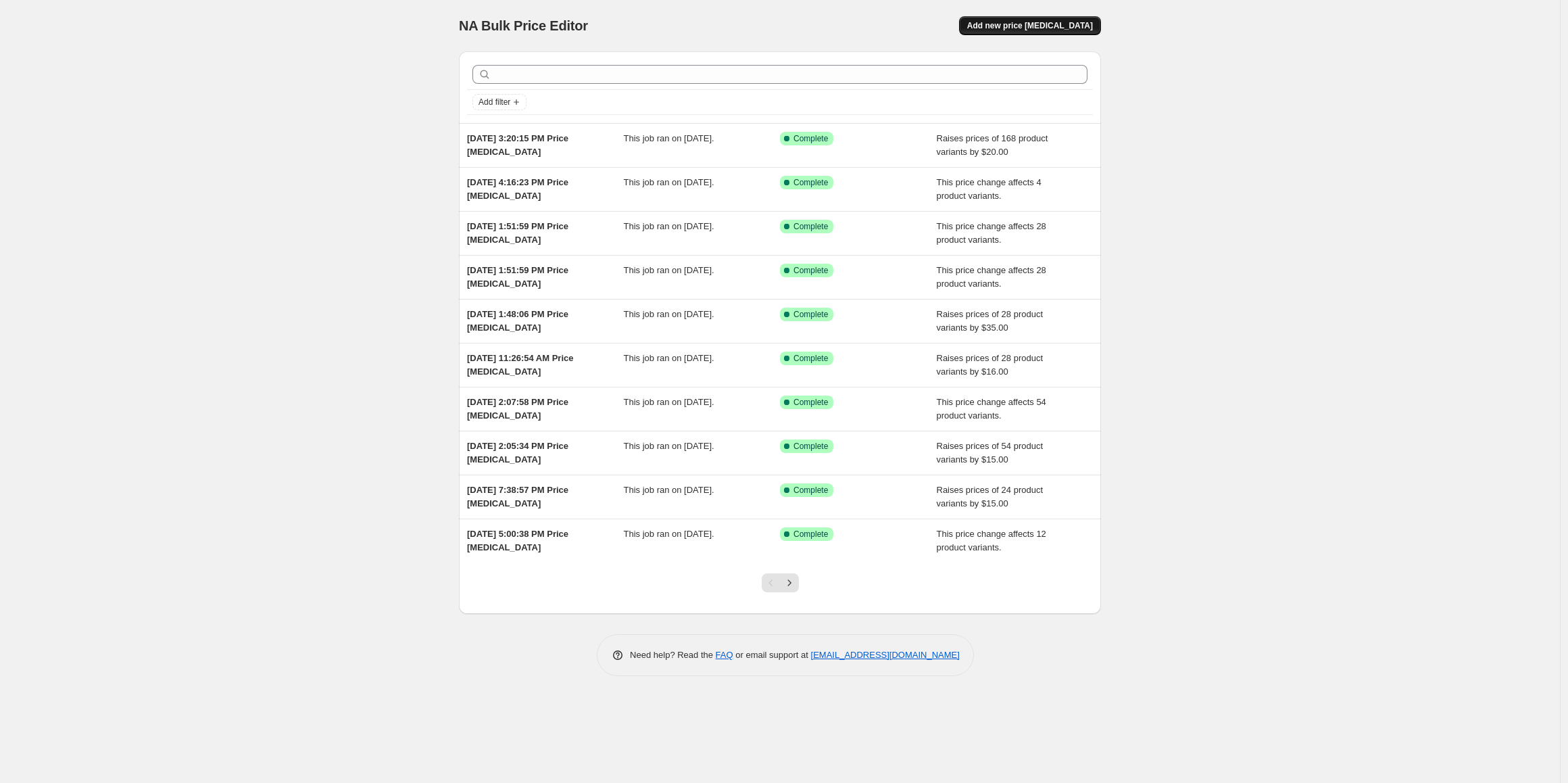
click at [1025, 27] on span "Add new price [MEDICAL_DATA]" at bounding box center [1030, 25] width 126 height 11
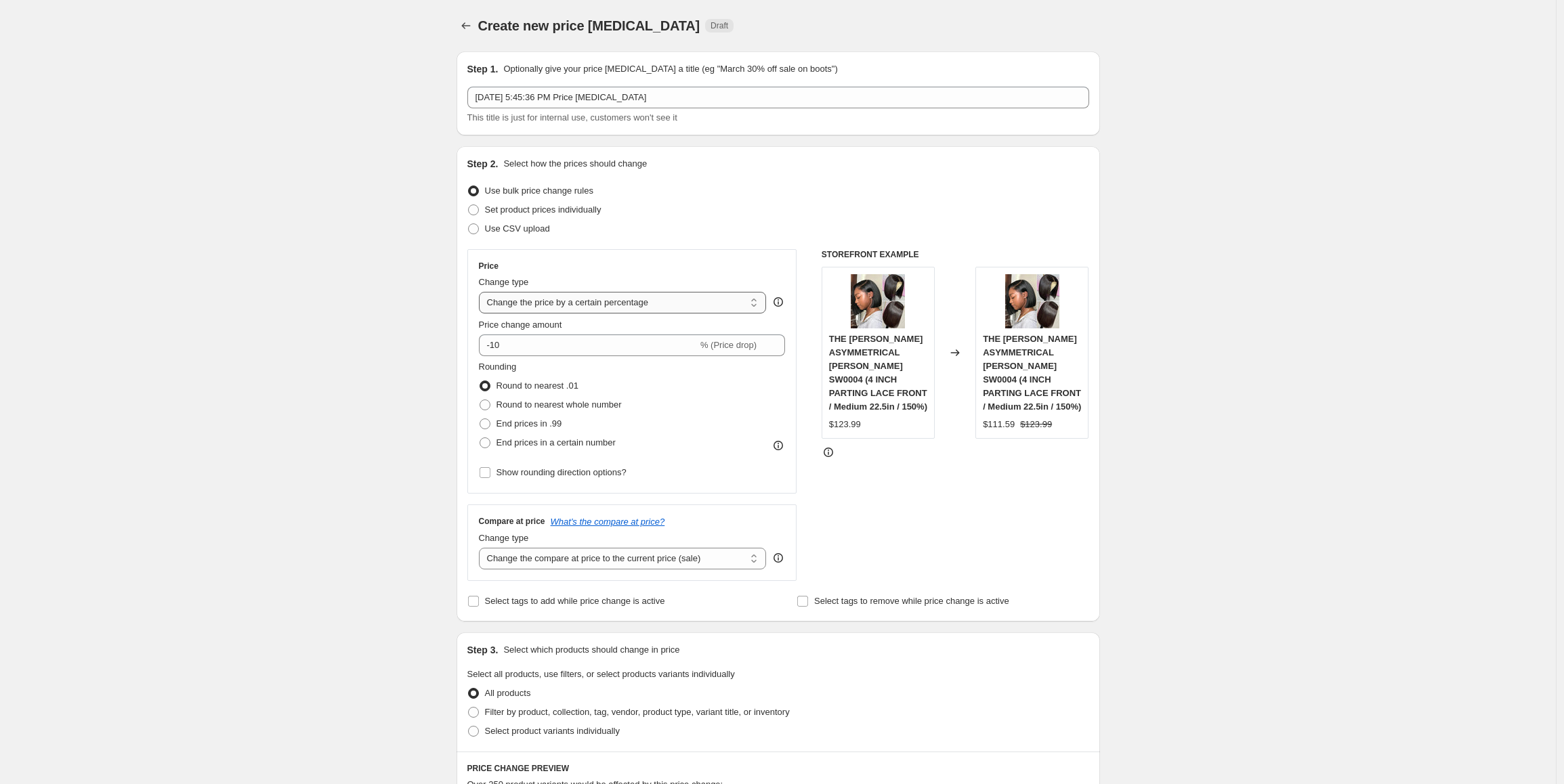
click at [600, 302] on select "Change the price to a certain amount Change the price by a certain amount Chang…" at bounding box center [623, 302] width 288 height 22
select select "by"
click at [483, 292] on select "Change the price to a certain amount Change the price by a certain amount Chang…" at bounding box center [623, 302] width 288 height 22
drag, startPoint x: 542, startPoint y: 348, endPoint x: 494, endPoint y: 347, distance: 48.0
click at [494, 347] on div "$ -10.00 (Price drop)" at bounding box center [632, 345] width 307 height 22
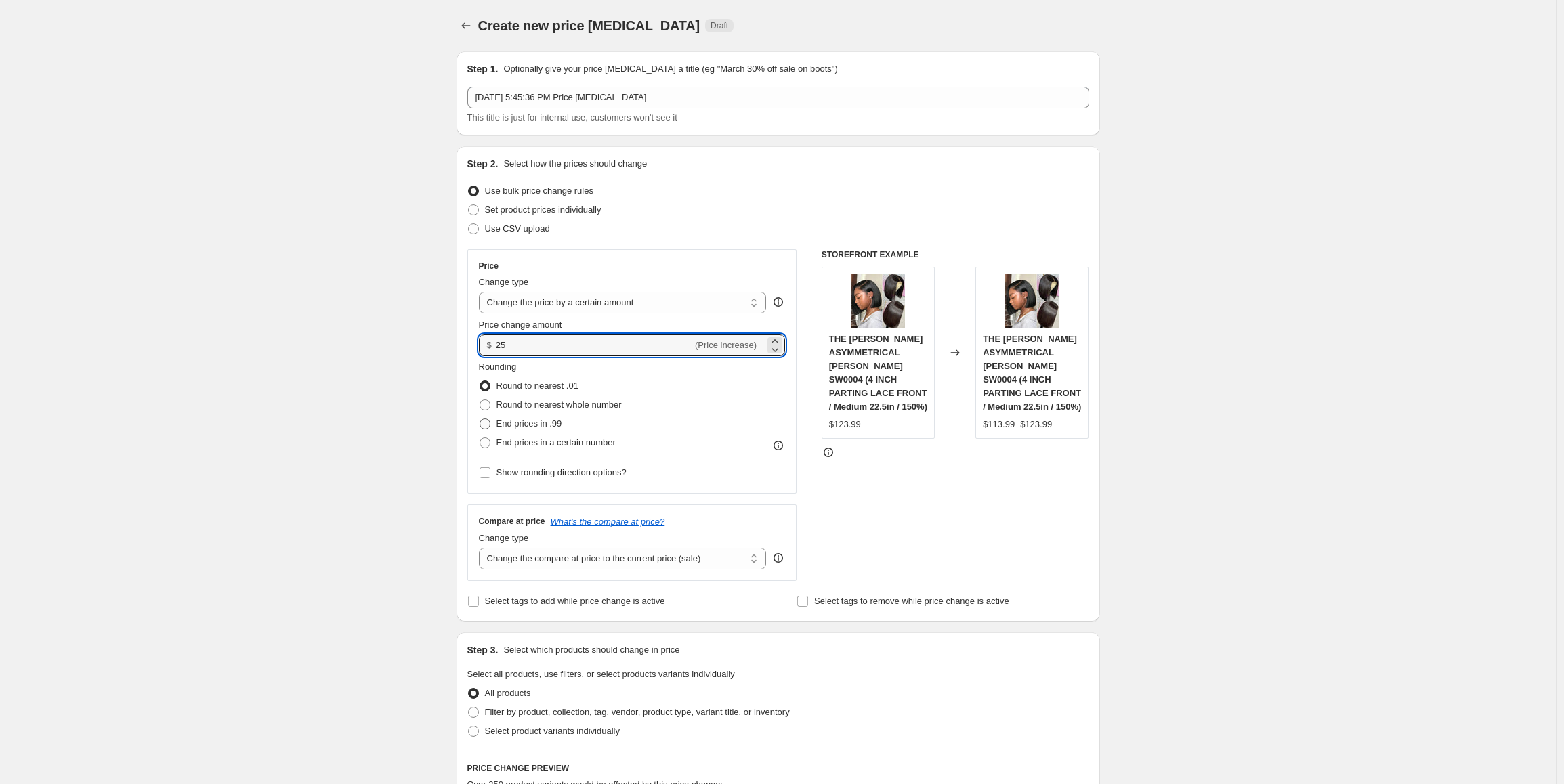
type input "25.00"
click at [521, 425] on span "End prices in .99" at bounding box center [529, 423] width 66 height 10
click at [480, 419] on input "End prices in .99" at bounding box center [480, 418] width 1 height 1
radio input "true"
click at [566, 553] on select "Change the compare at price to the current price (sale) Change the compare at p…" at bounding box center [623, 558] width 288 height 22
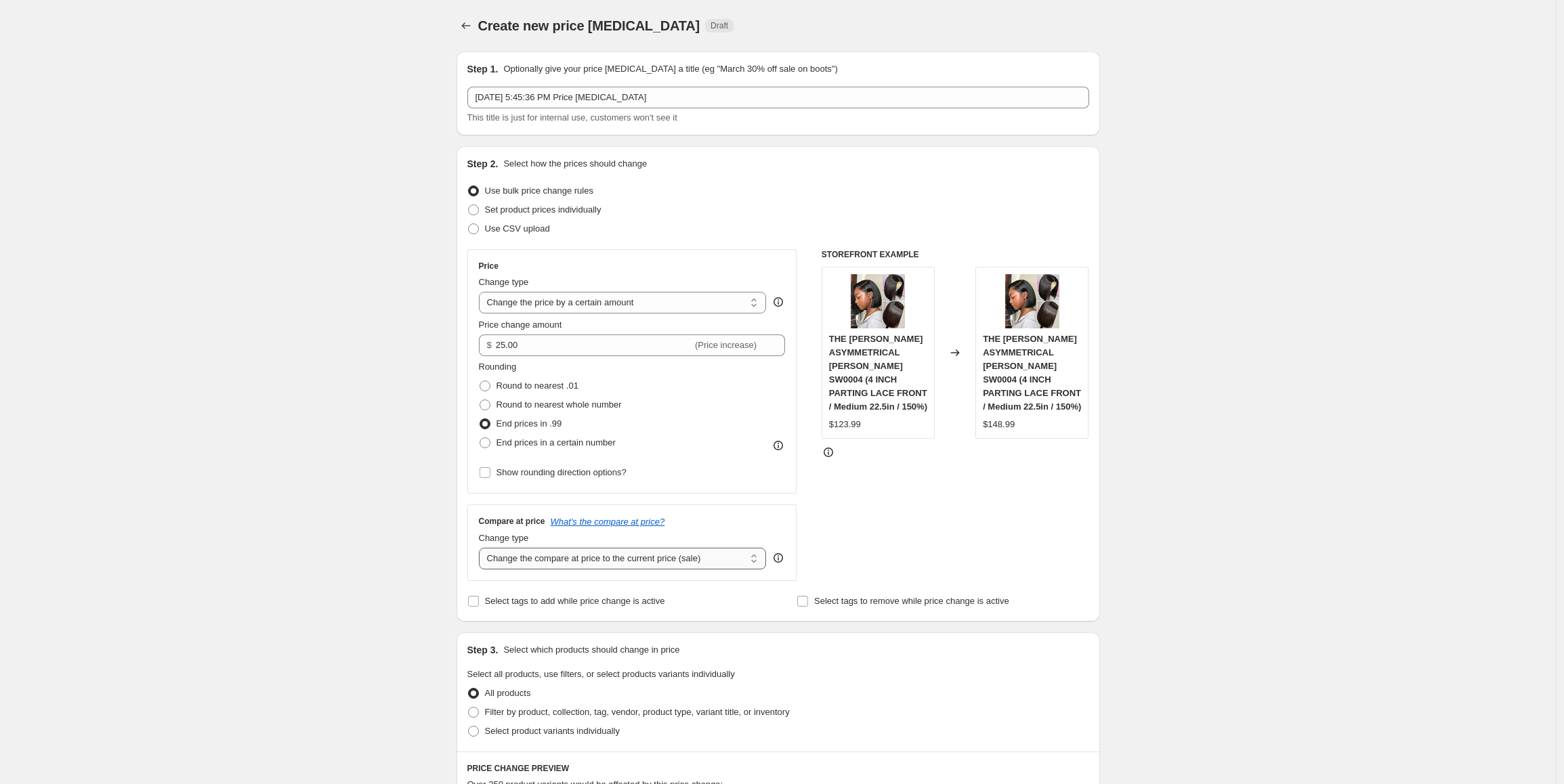
select select "pp"
click at [483, 548] on select "Change the compare at price to the current price (sale) Change the compare at p…" at bounding box center [623, 558] width 288 height 22
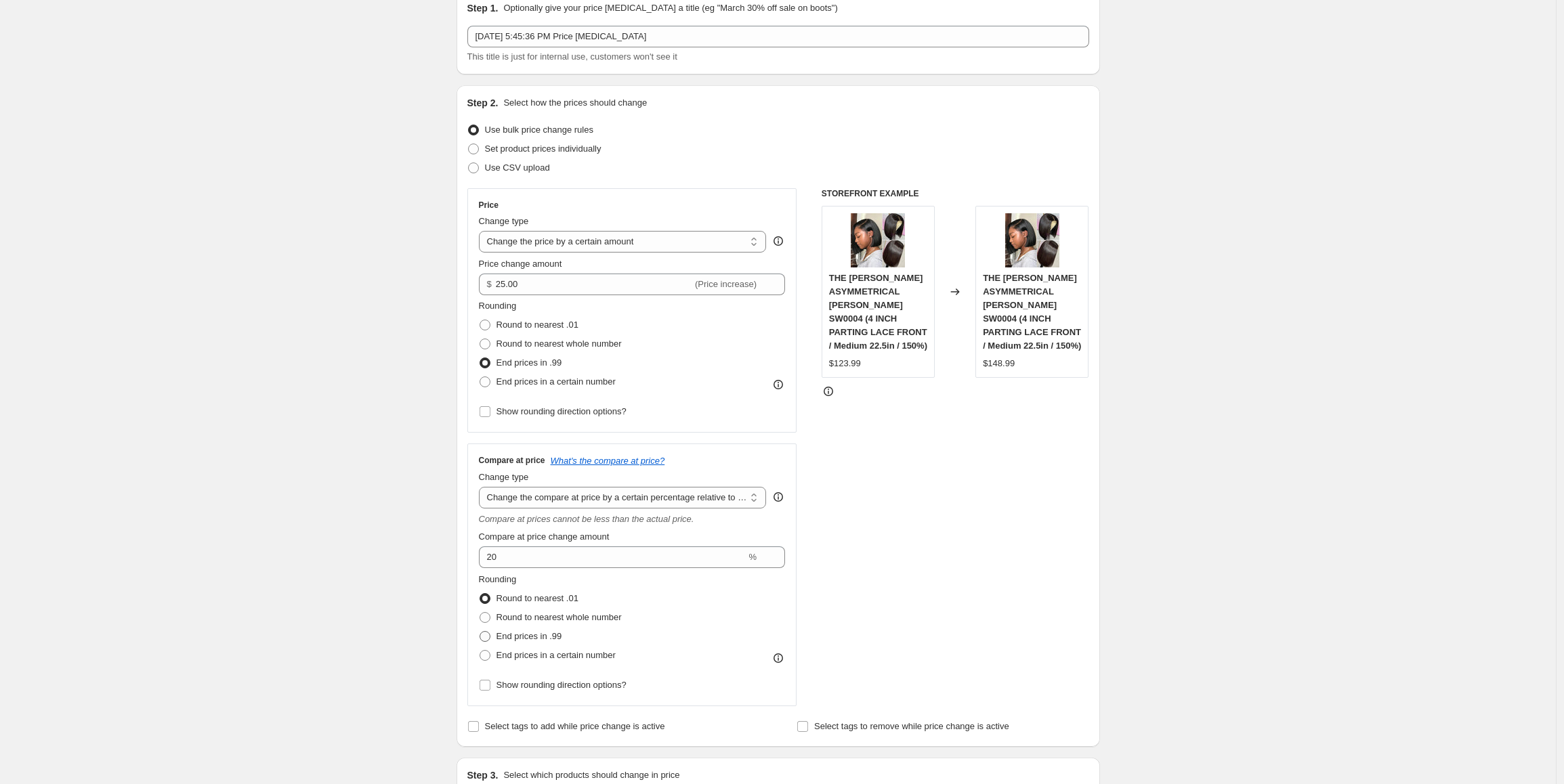
scroll to position [135, 0]
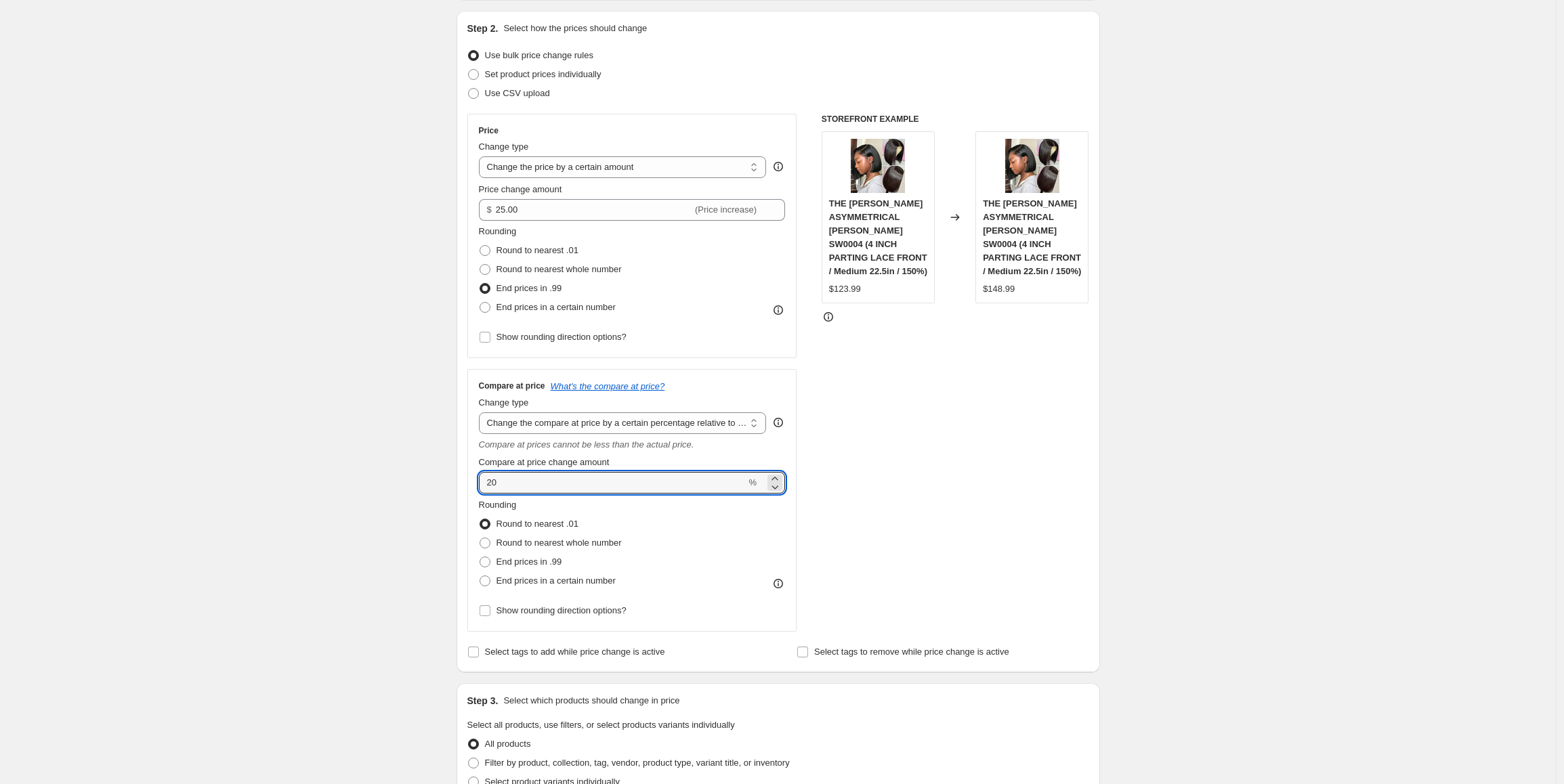
click at [477, 484] on div "Compare at price What's the compare at price? Change type Change the compare at…" at bounding box center [633, 500] width 330 height 263
type input "30"
click at [523, 558] on span "End prices in .99" at bounding box center [529, 561] width 66 height 10
click at [480, 557] on input "End prices in .99" at bounding box center [480, 556] width 1 height 1
radio input "true"
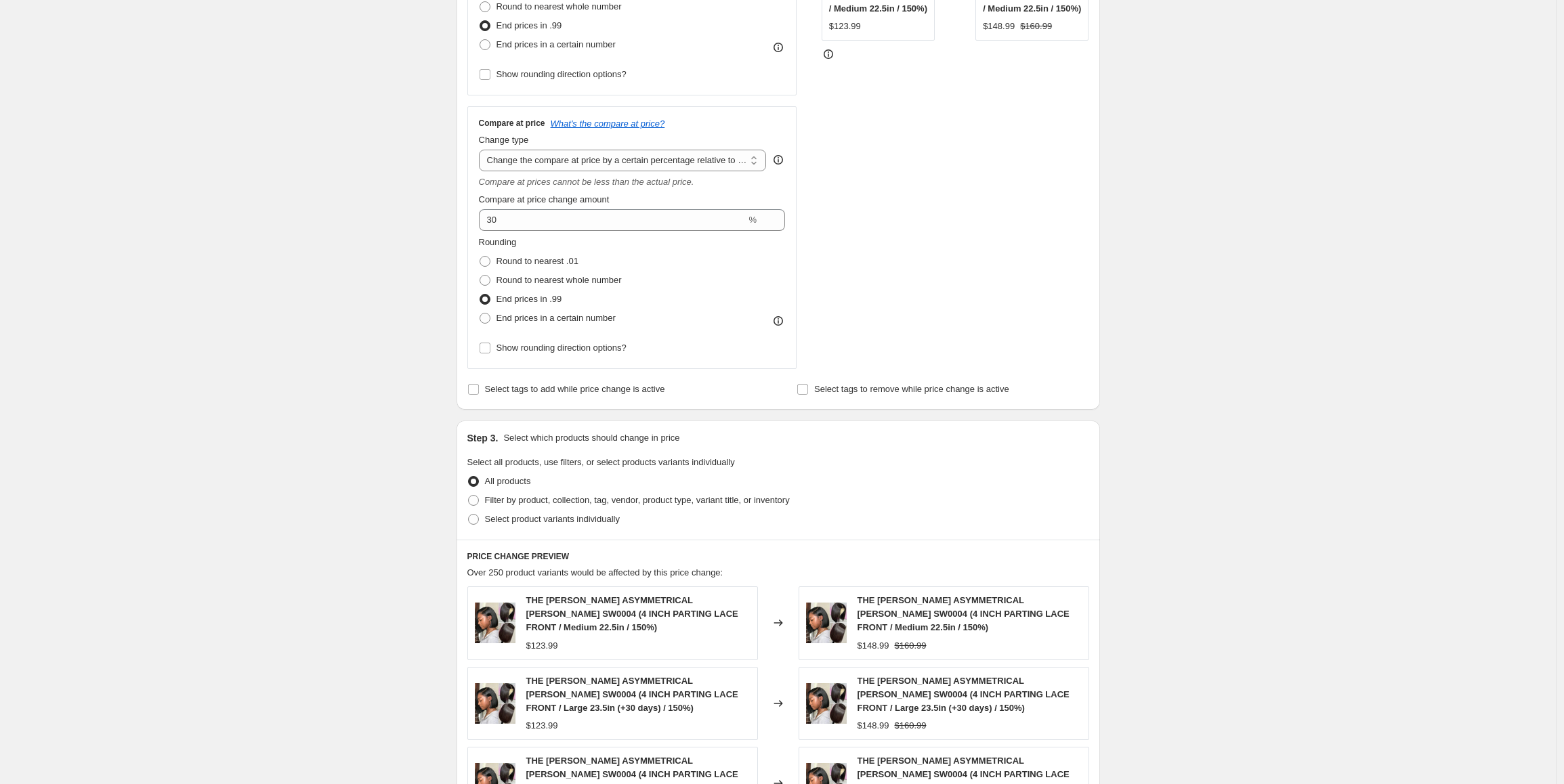
scroll to position [406, 0]
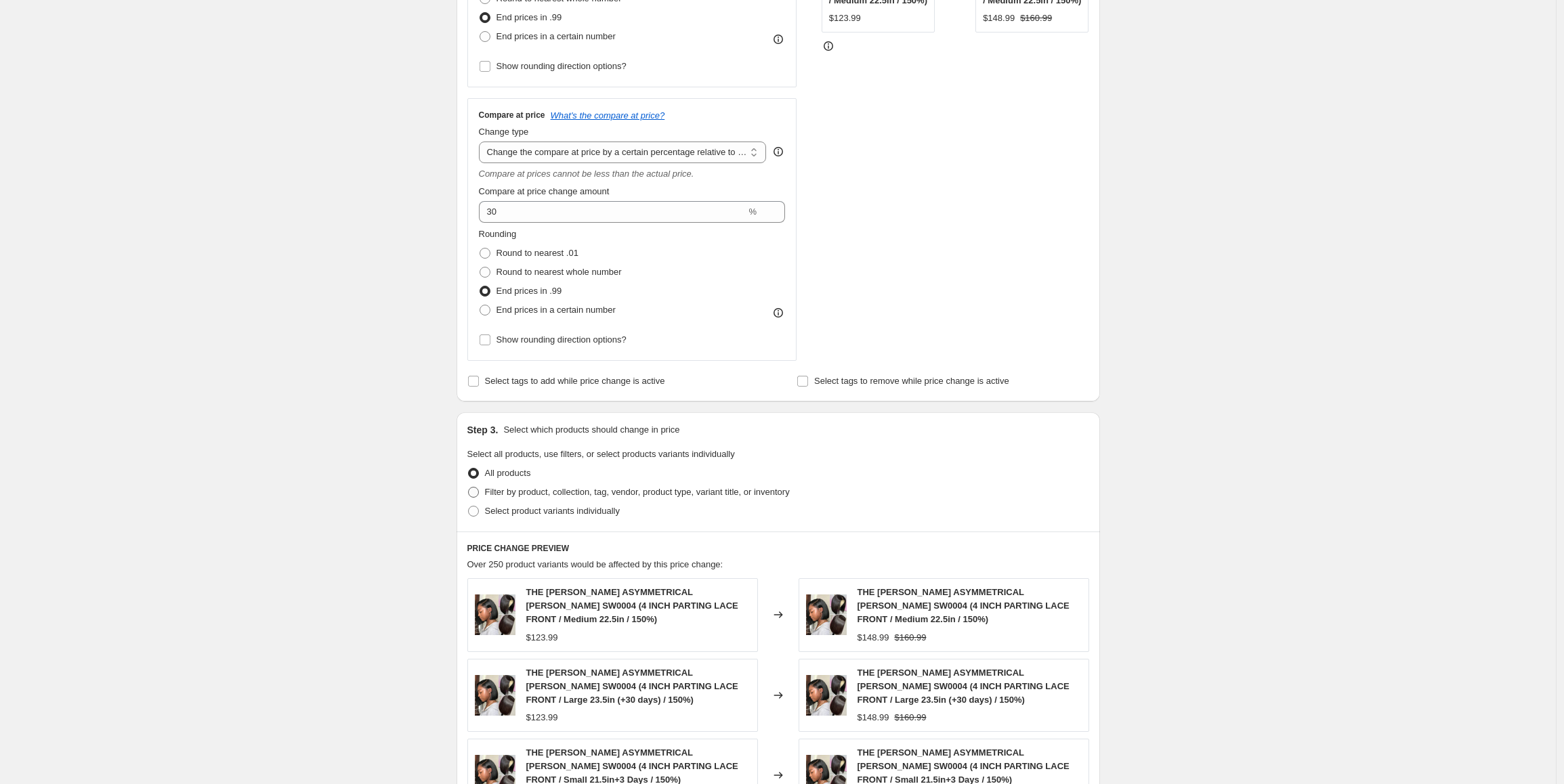
drag, startPoint x: 614, startPoint y: 494, endPoint x: 622, endPoint y: 496, distance: 8.2
click at [615, 494] on span "Filter by product, collection, tag, vendor, product type, variant title, or inv…" at bounding box center [638, 491] width 305 height 10
click at [469, 487] on input "Filter by product, collection, tag, vendor, product type, variant title, or inv…" at bounding box center [468, 486] width 1 height 1
radio input "true"
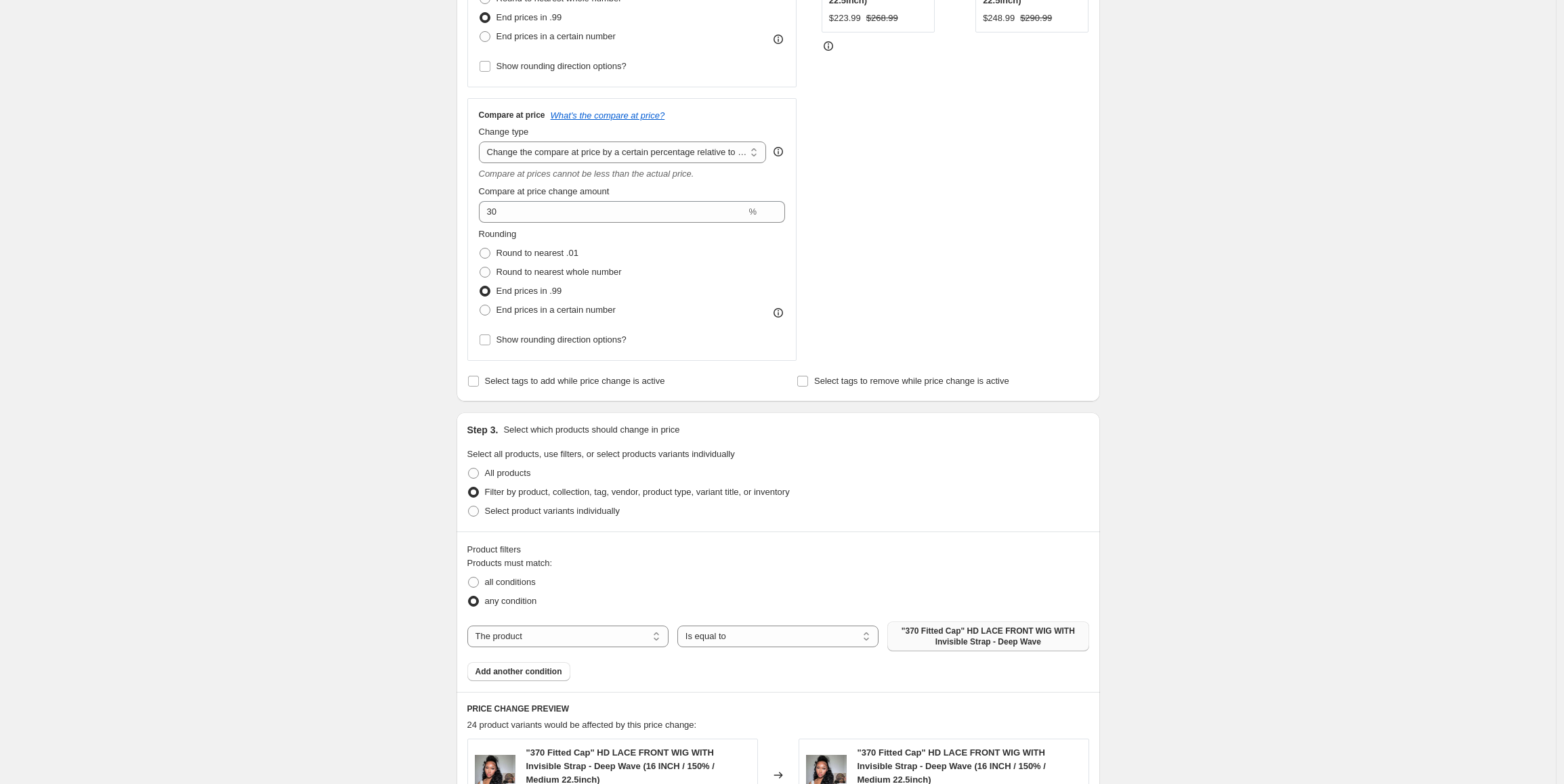
click at [943, 644] on span ""370 Fitted Cap" HD LACE FRONT WIG WITH Invisible Strap - Deep Wave" at bounding box center [988, 636] width 185 height 22
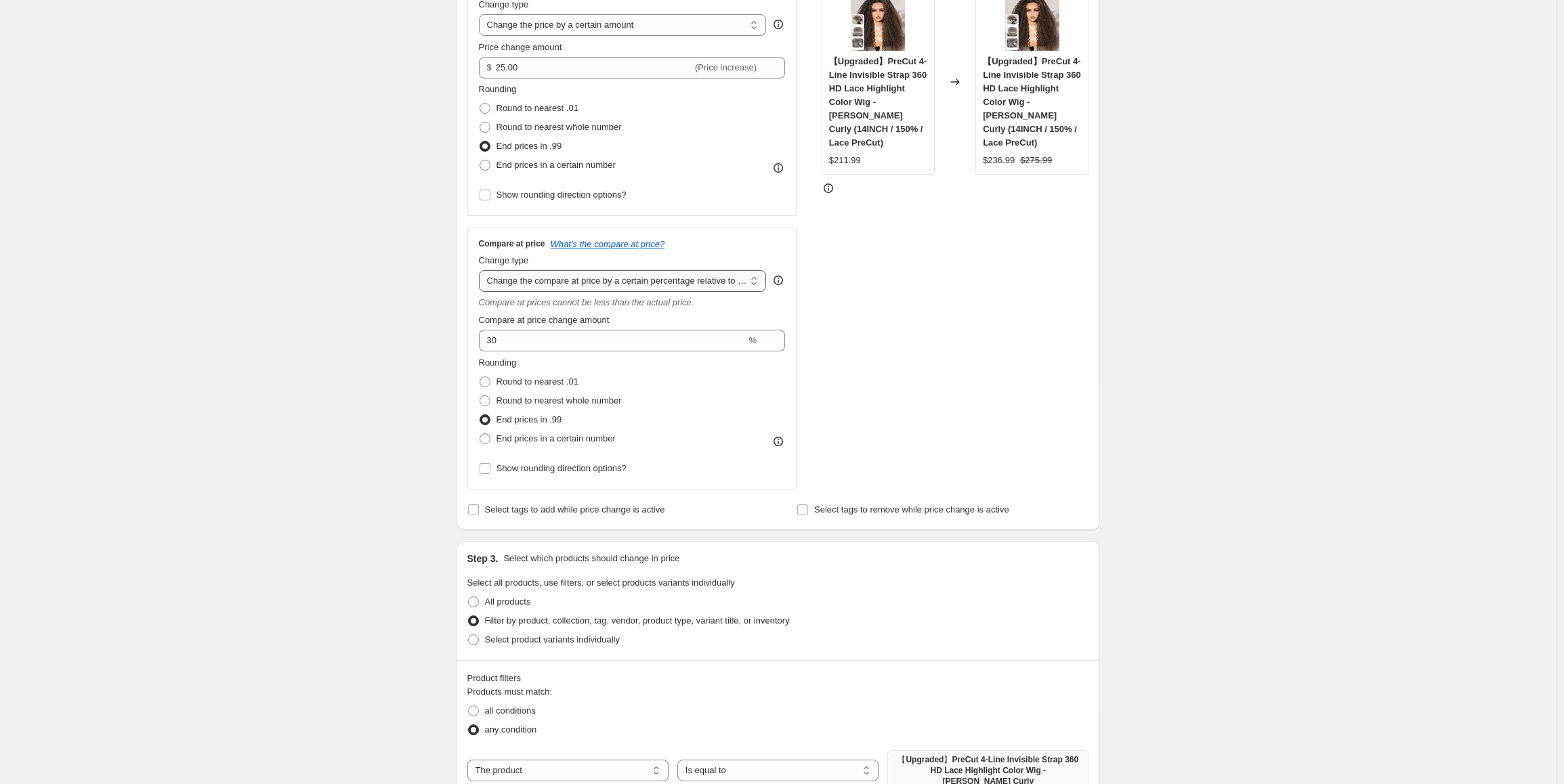
scroll to position [271, 0]
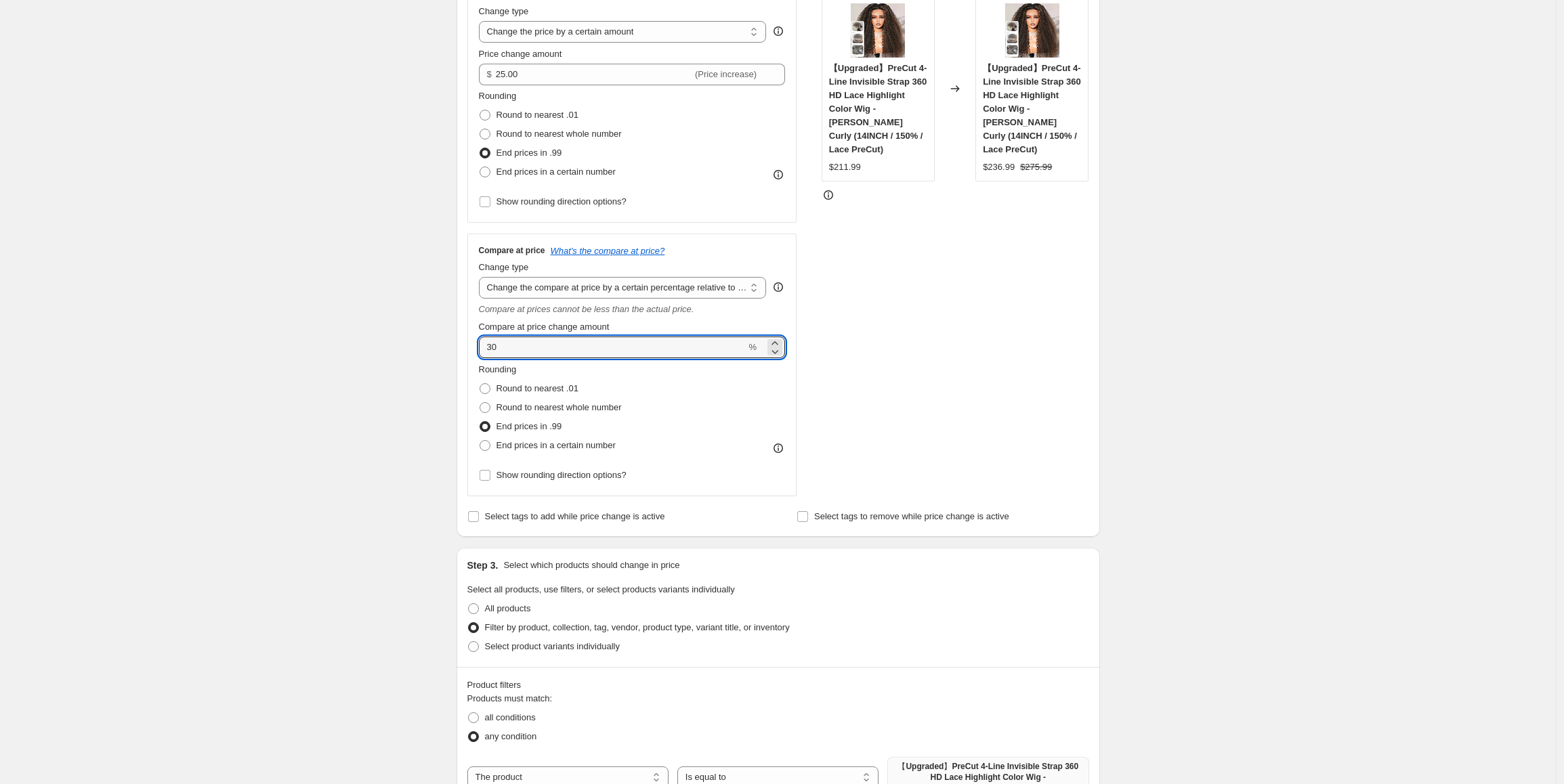
drag, startPoint x: 509, startPoint y: 347, endPoint x: 451, endPoint y: 280, distance: 88.6
click at [486, 346] on input "30" at bounding box center [612, 347] width 267 height 22
click at [337, 299] on div "Create new price [MEDICAL_DATA]. This page is ready Create new price [MEDICAL_D…" at bounding box center [778, 630] width 1556 height 1801
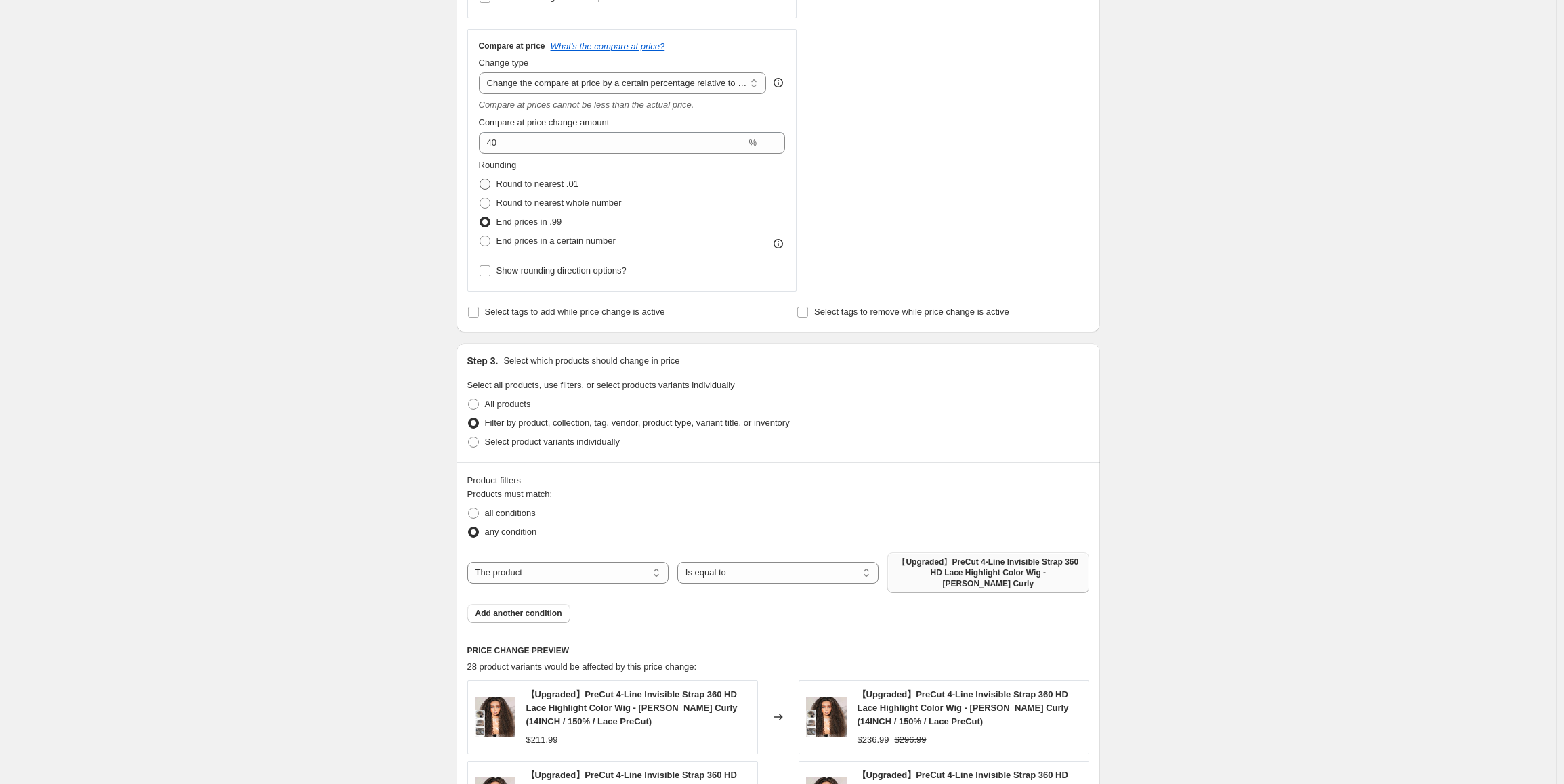
scroll to position [474, 0]
drag, startPoint x: 513, startPoint y: 151, endPoint x: 476, endPoint y: 148, distance: 37.1
click at [476, 148] on div "Compare at price What's the compare at price? Change type Change the compare at…" at bounding box center [633, 161] width 330 height 263
click at [382, 277] on div "Create new price [MEDICAL_DATA]. This page is ready Create new price [MEDICAL_D…" at bounding box center [778, 427] width 1556 height 1801
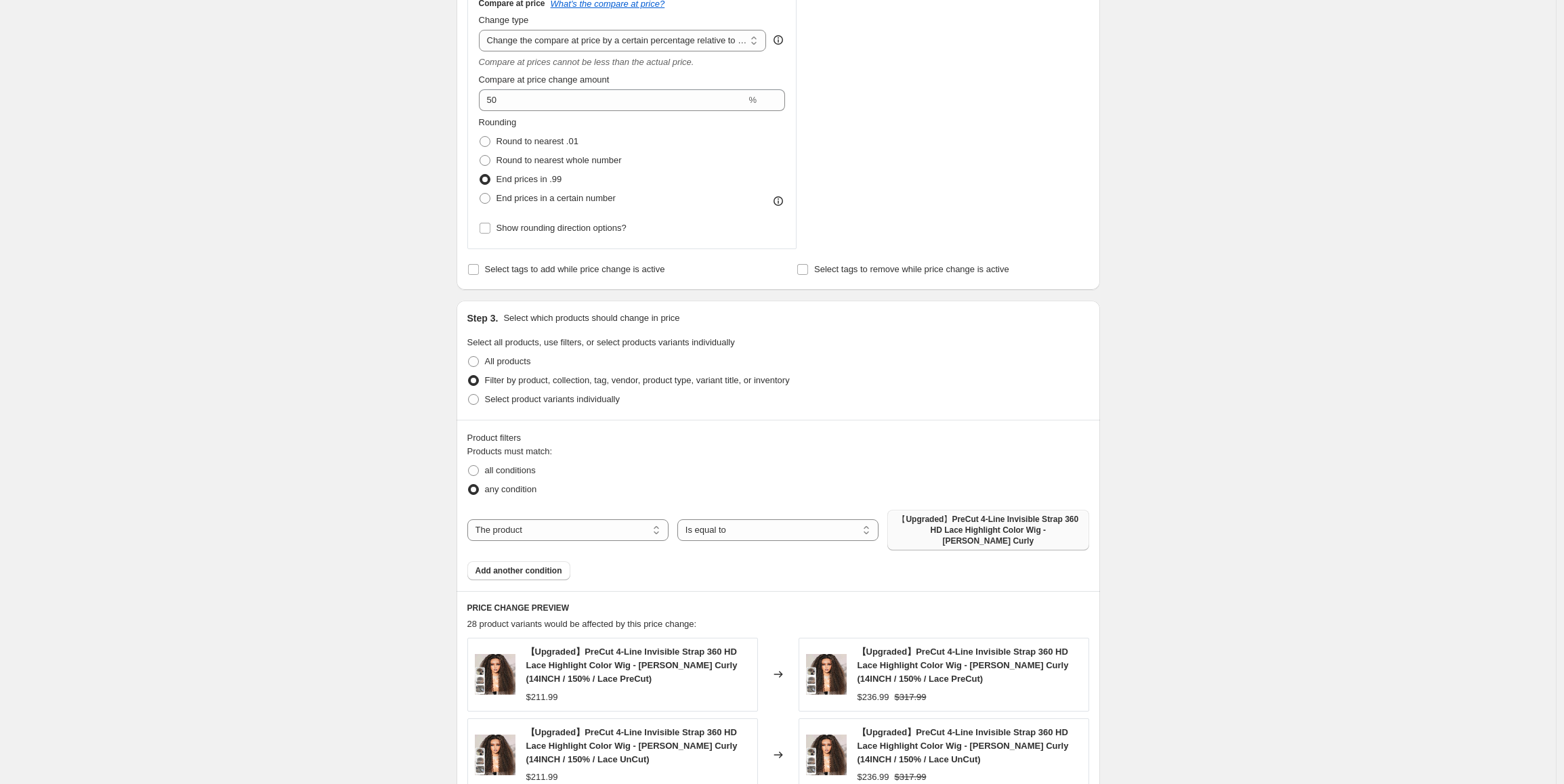
scroll to position [541, 0]
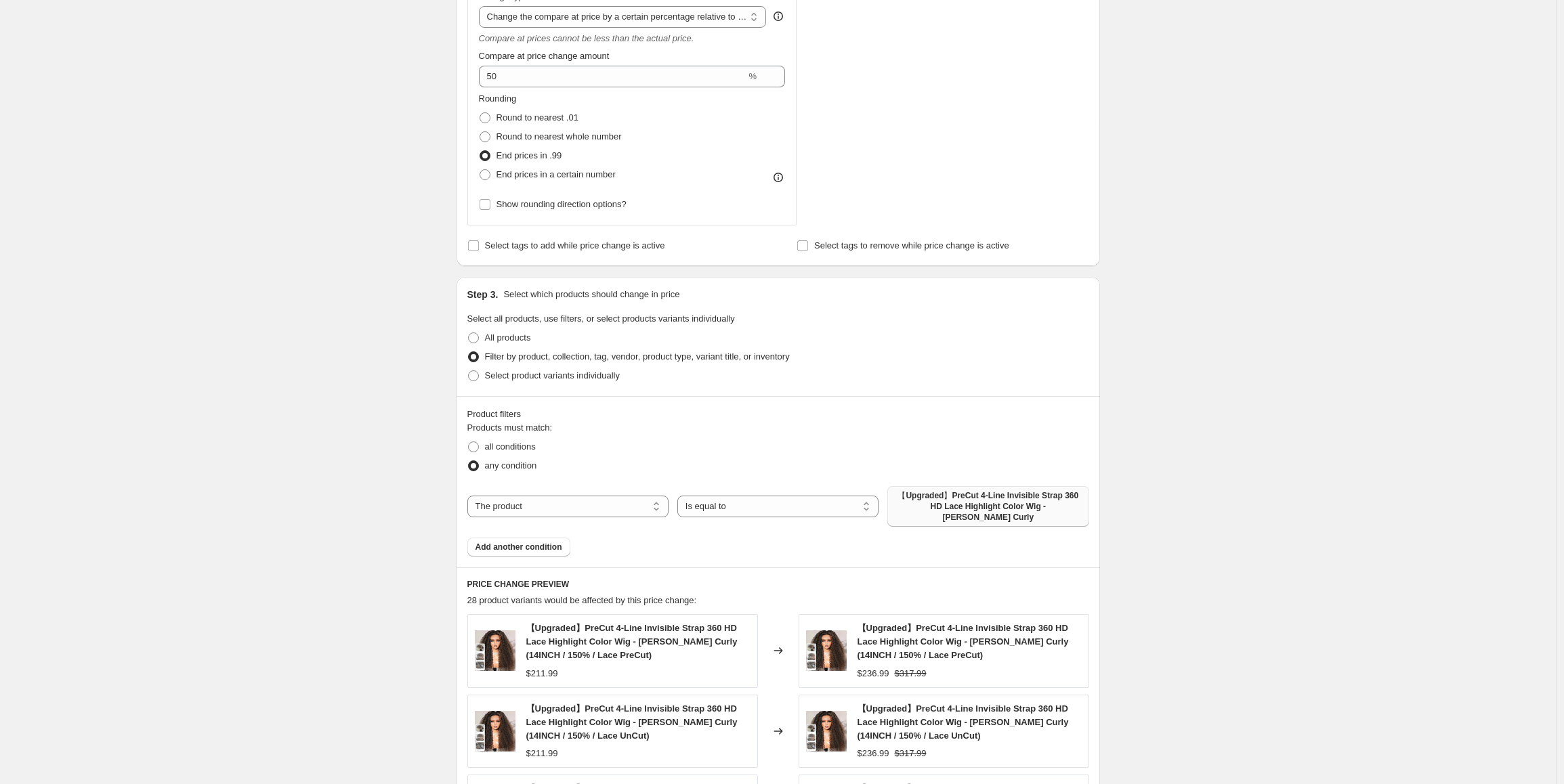
click at [1528, 456] on div "Create new price [MEDICAL_DATA]. This page is ready Create new price [MEDICAL_D…" at bounding box center [778, 359] width 1556 height 1801
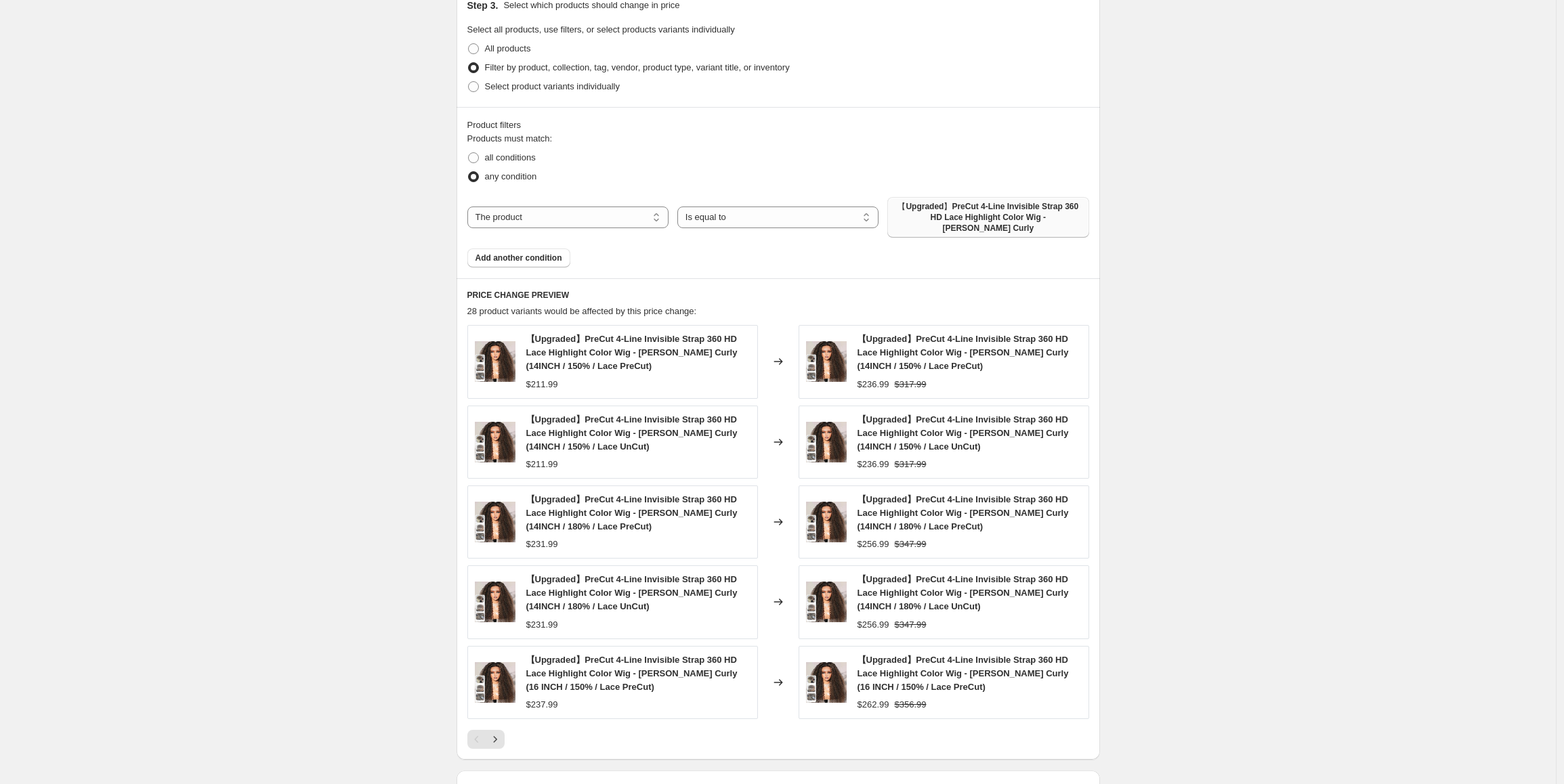
scroll to position [1005, 0]
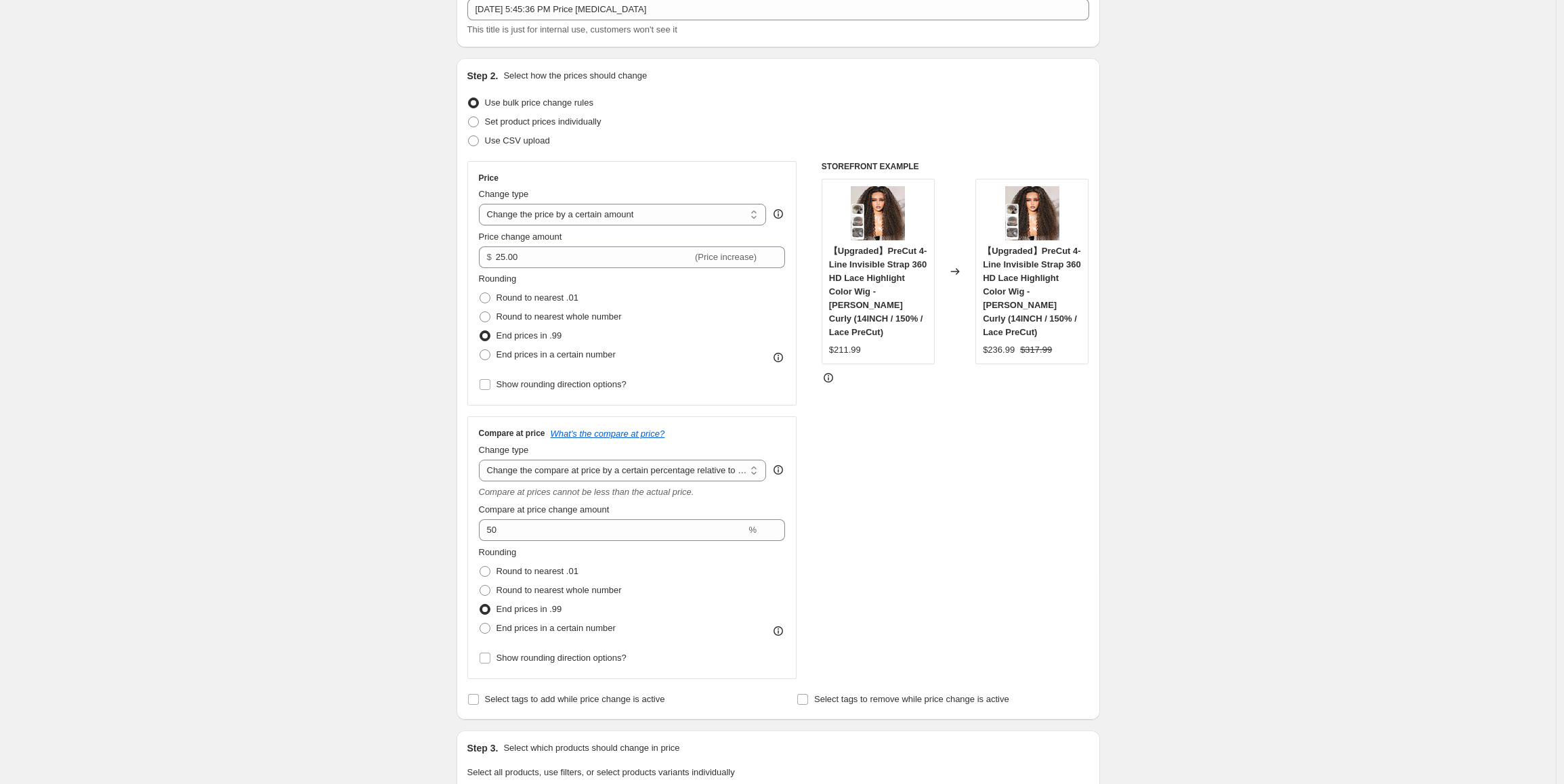
scroll to position [0, 0]
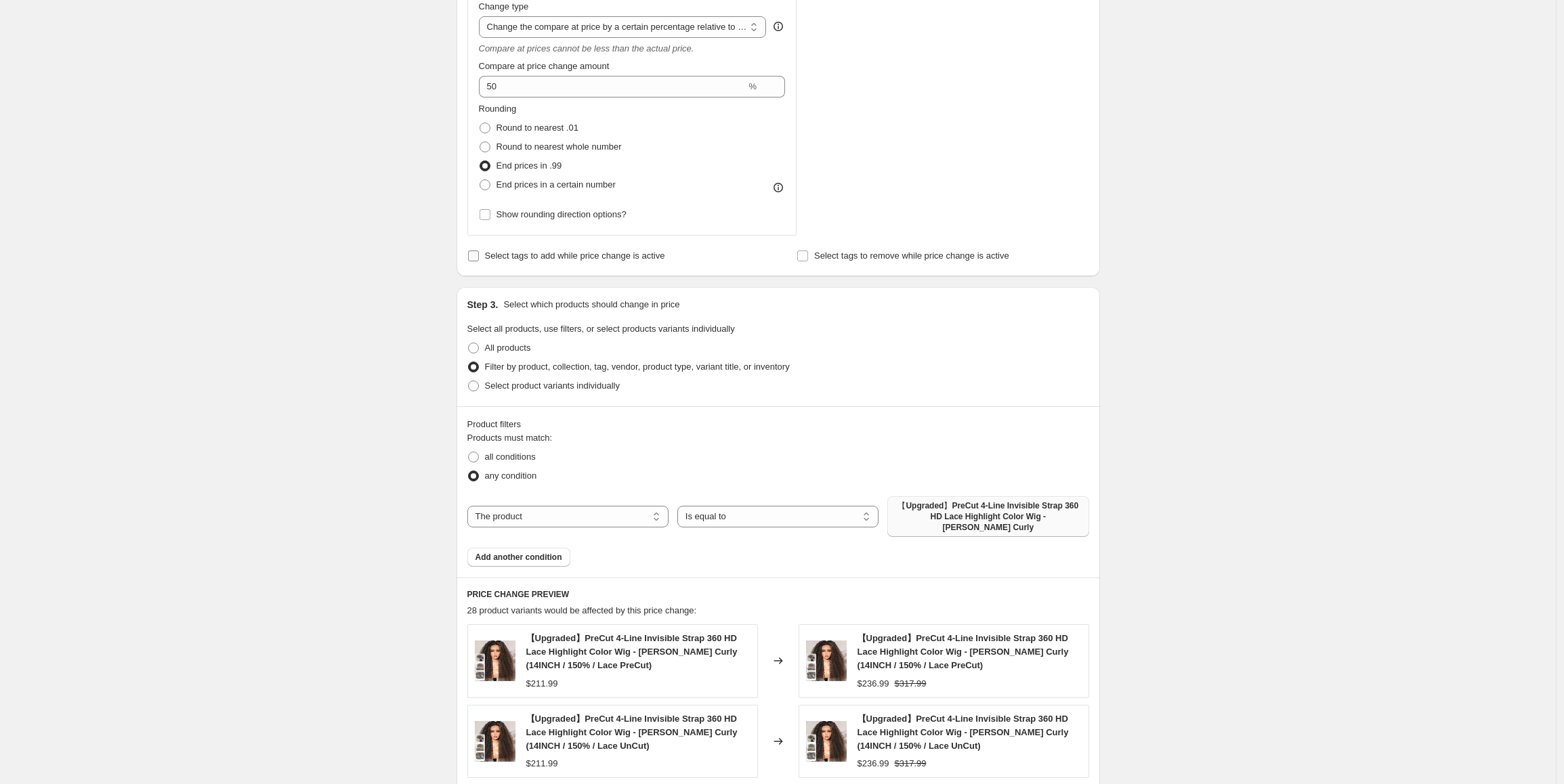
scroll to position [396, 0]
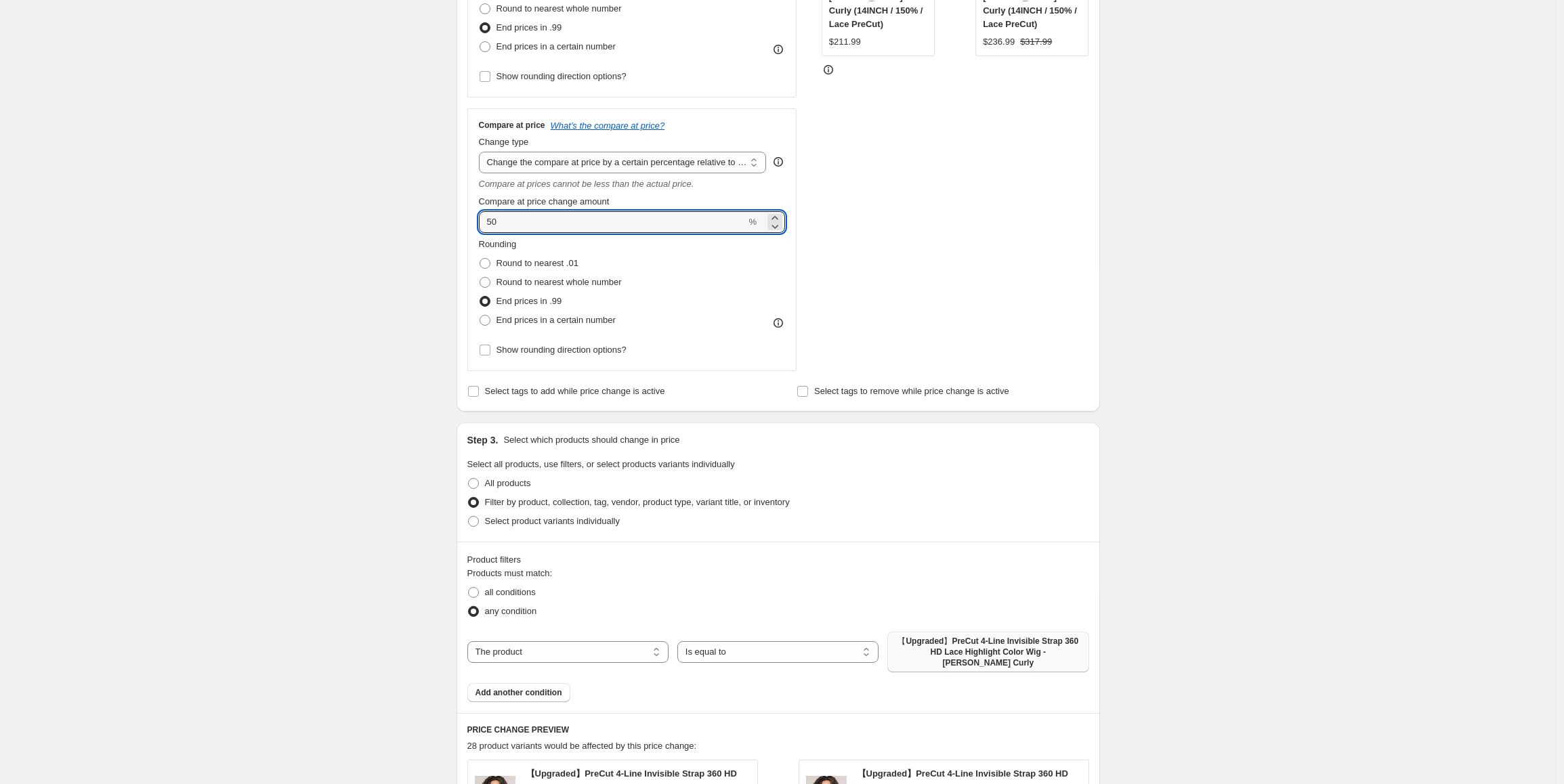
drag, startPoint x: 514, startPoint y: 227, endPoint x: 481, endPoint y: 226, distance: 33.0
click at [481, 226] on div "Compare at price What's the compare at price? Change type Change the compare at…" at bounding box center [633, 240] width 330 height 263
type input "55"
click at [339, 430] on div "Create new price [MEDICAL_DATA]. This page is ready Create new price [MEDICAL_D…" at bounding box center [778, 504] width 1556 height 1801
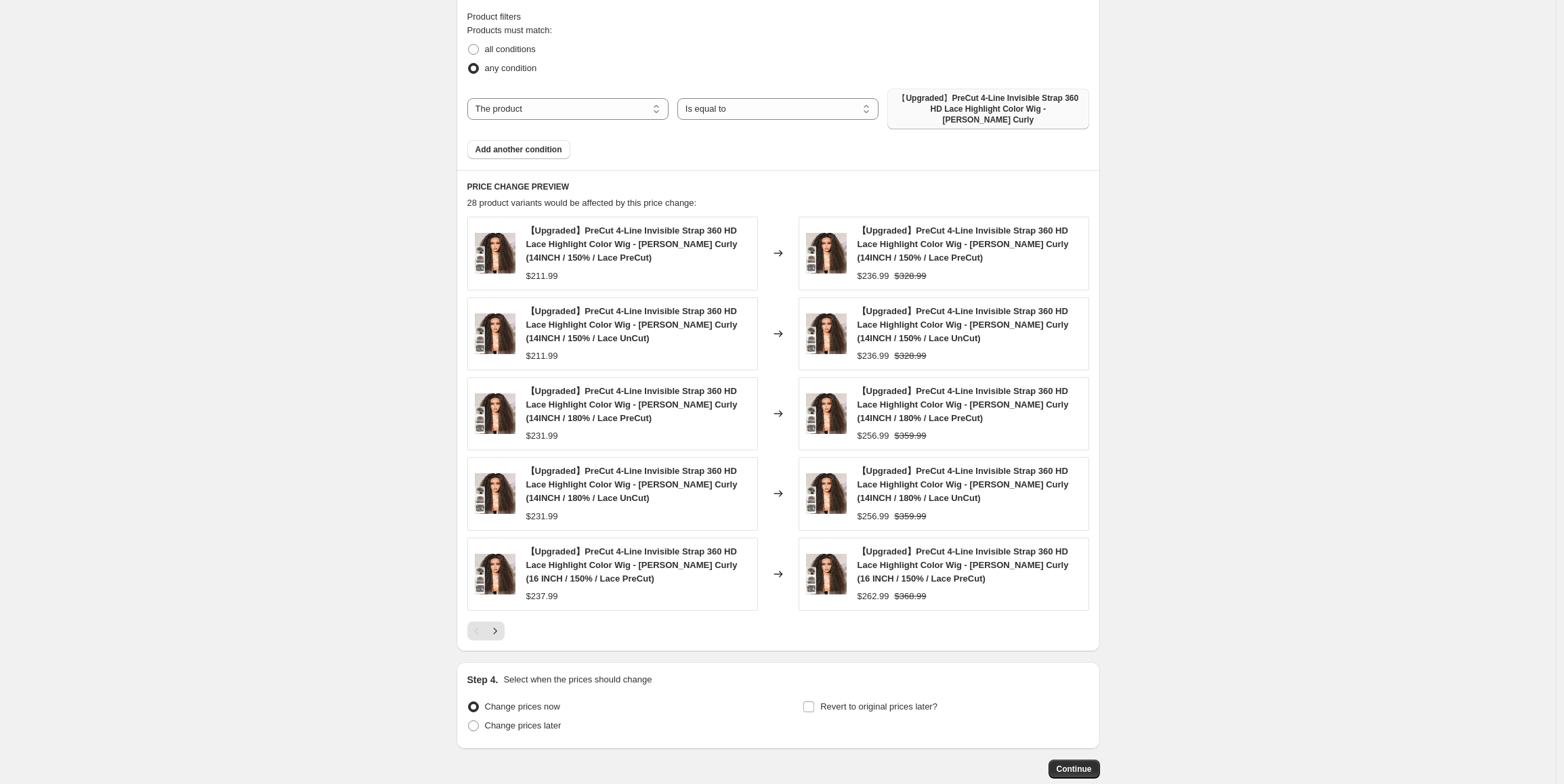
scroll to position [1005, 0]
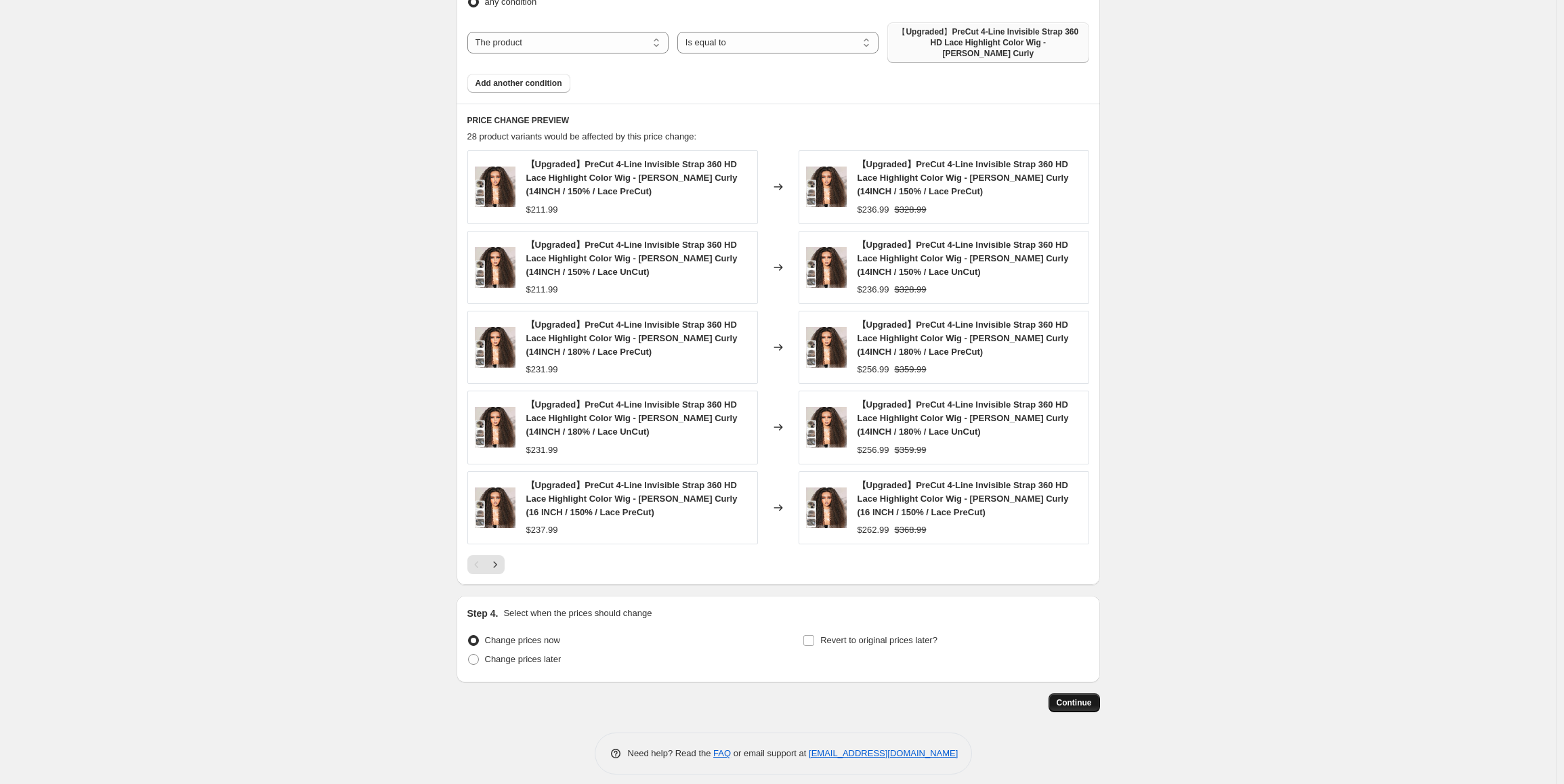
click at [1084, 697] on span "Continue" at bounding box center [1074, 702] width 35 height 11
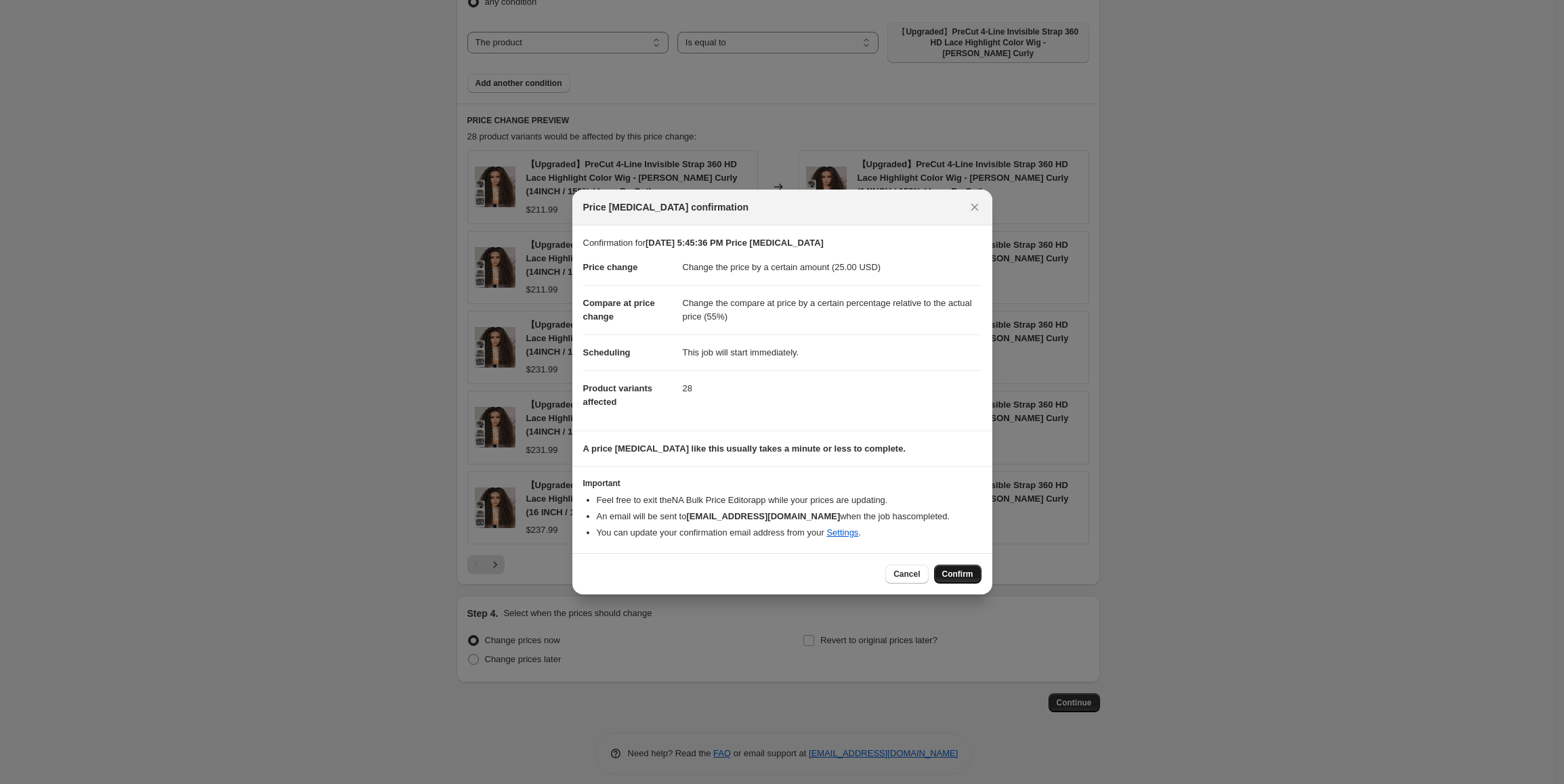
click at [965, 577] on span "Confirm" at bounding box center [958, 574] width 31 height 11
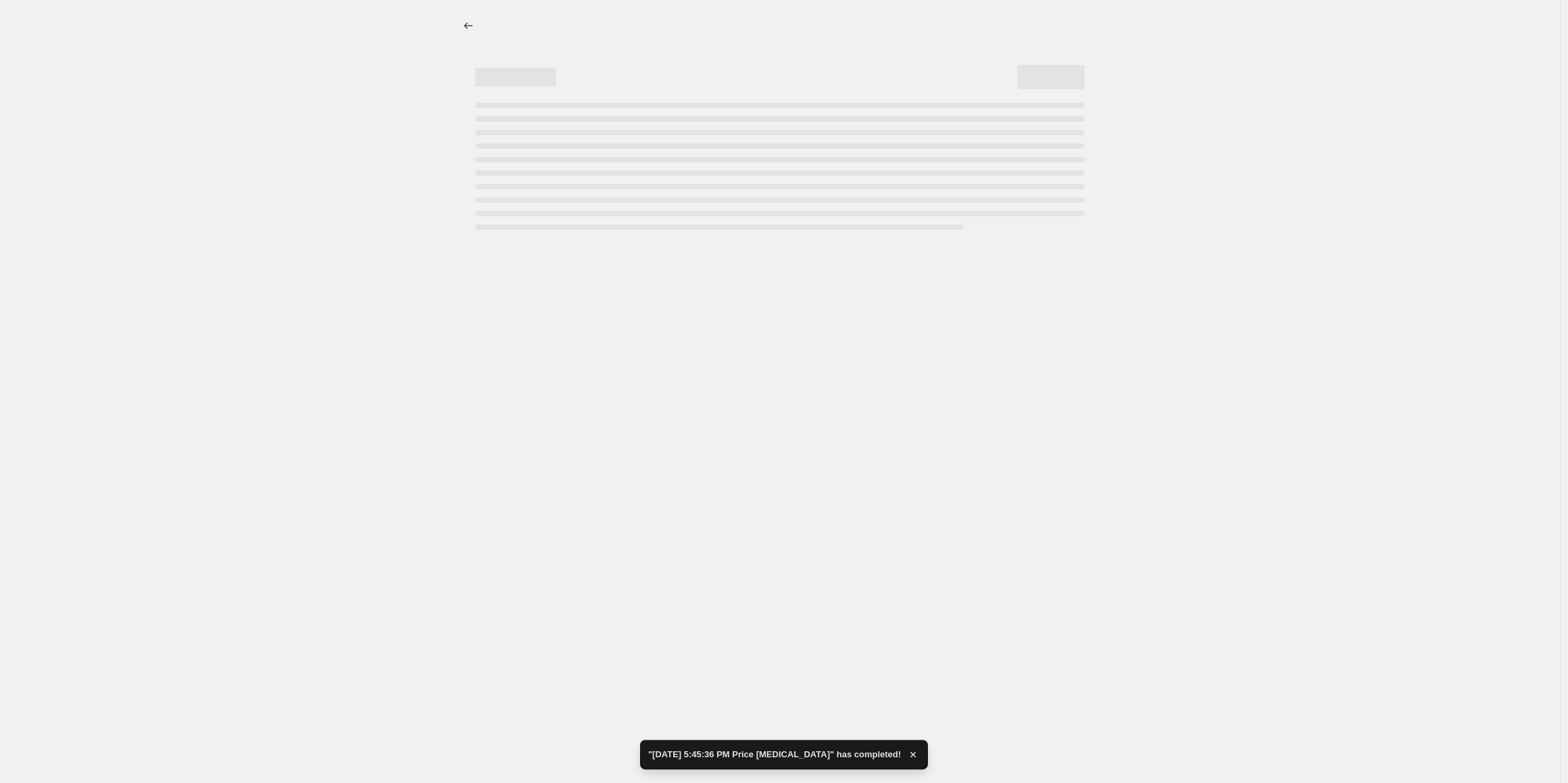
select select "by"
select select "pp"
